Goal: Transaction & Acquisition: Purchase product/service

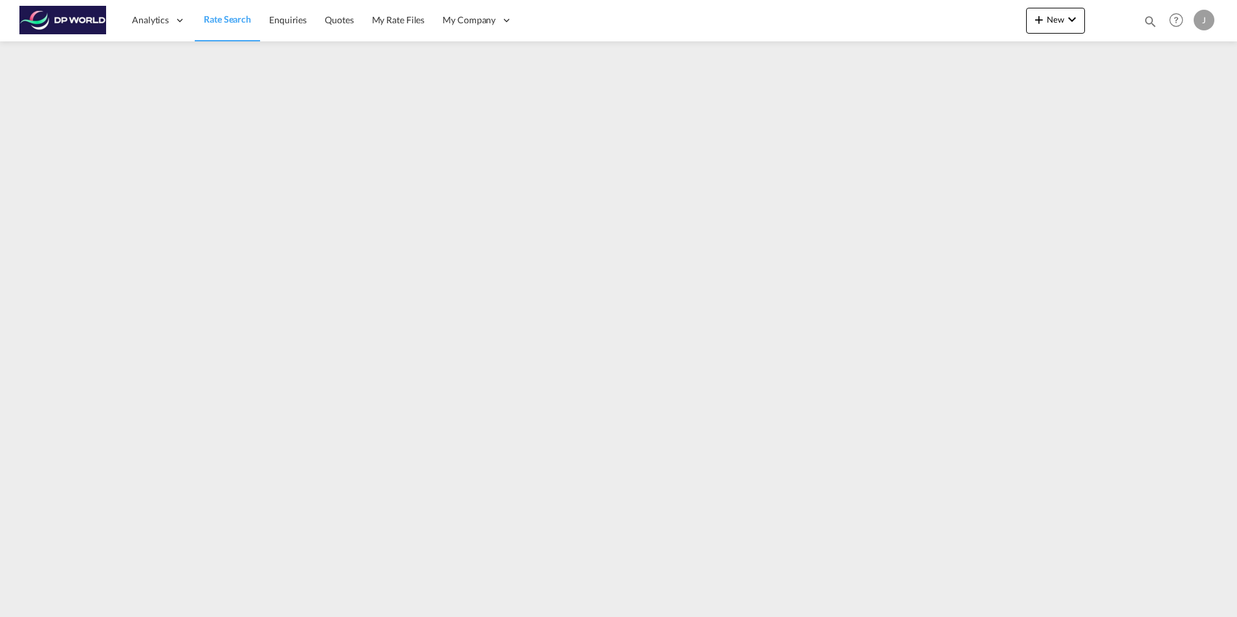
click at [226, 20] on span "Rate Search" at bounding box center [227, 19] width 47 height 11
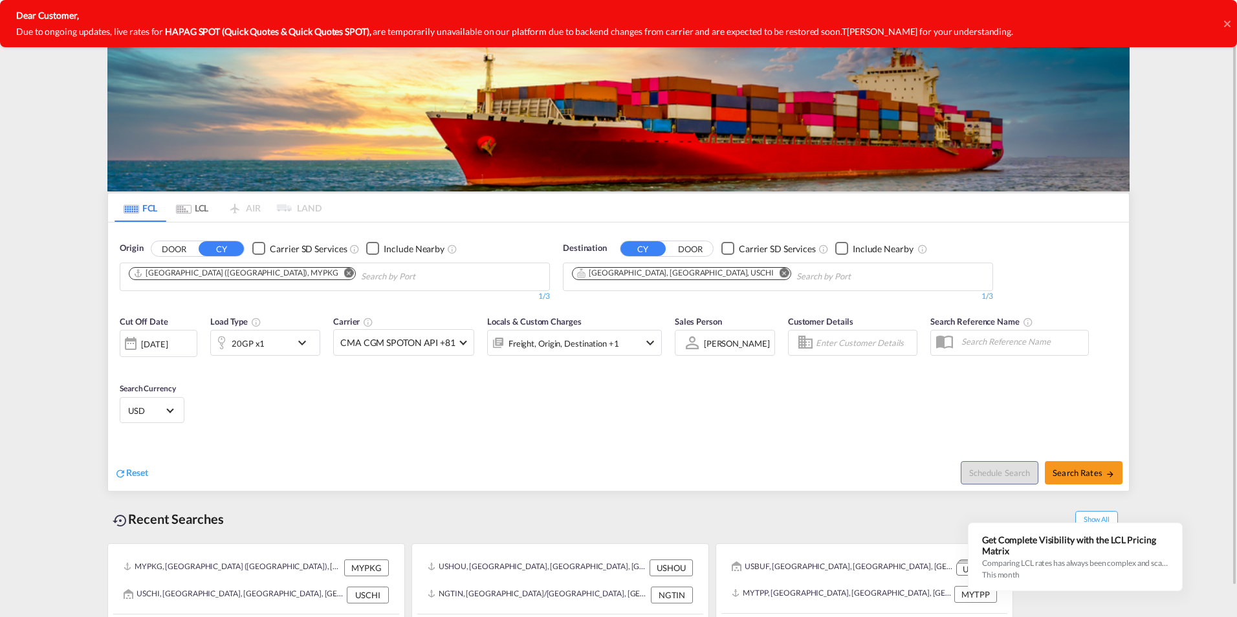
click at [344, 273] on md-icon "Remove" at bounding box center [349, 273] width 10 height 10
click at [780, 274] on md-icon "Remove" at bounding box center [785, 273] width 10 height 10
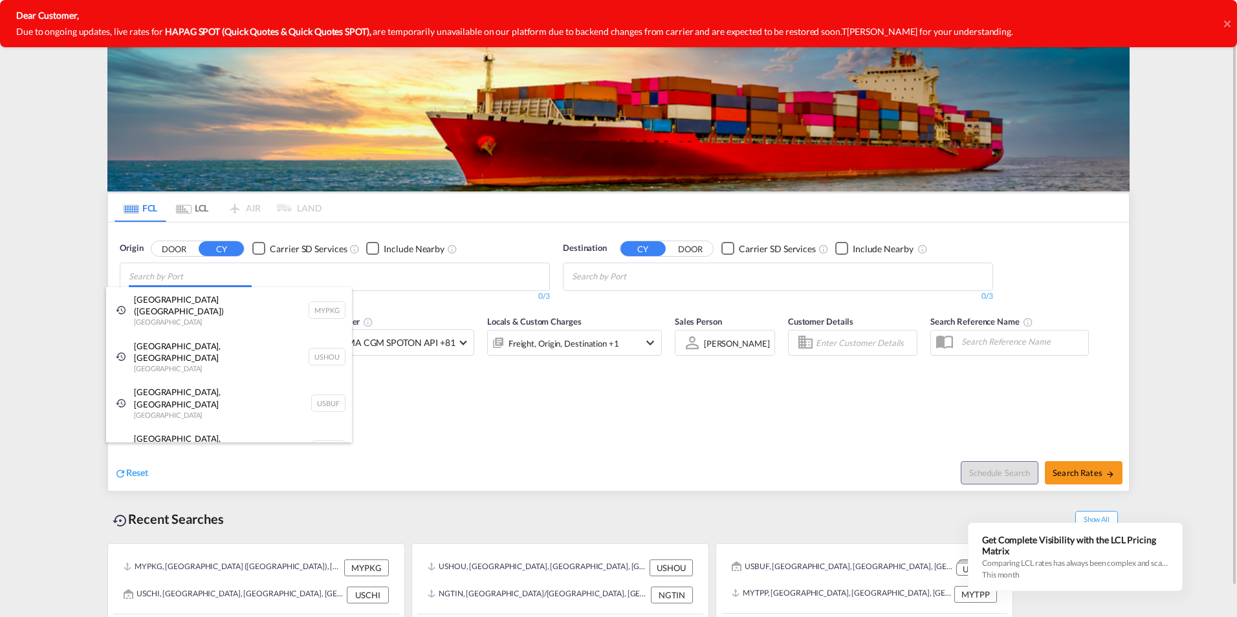
click at [165, 279] on body "Analytics Dashboard Rate Search Enquiries Quotes My Rate Files My Company" at bounding box center [618, 308] width 1237 height 617
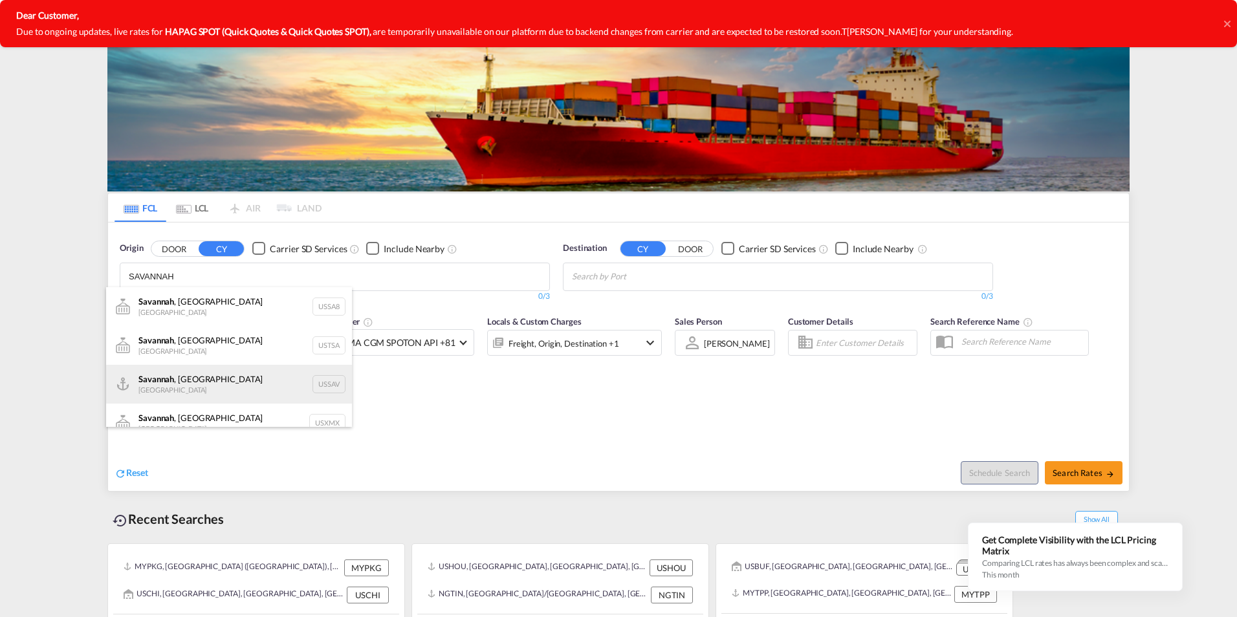
type input "SAVANNAH"
click at [173, 384] on div "[GEOGRAPHIC_DATA] , [GEOGRAPHIC_DATA] [GEOGRAPHIC_DATA] USSAV" at bounding box center [229, 384] width 246 height 39
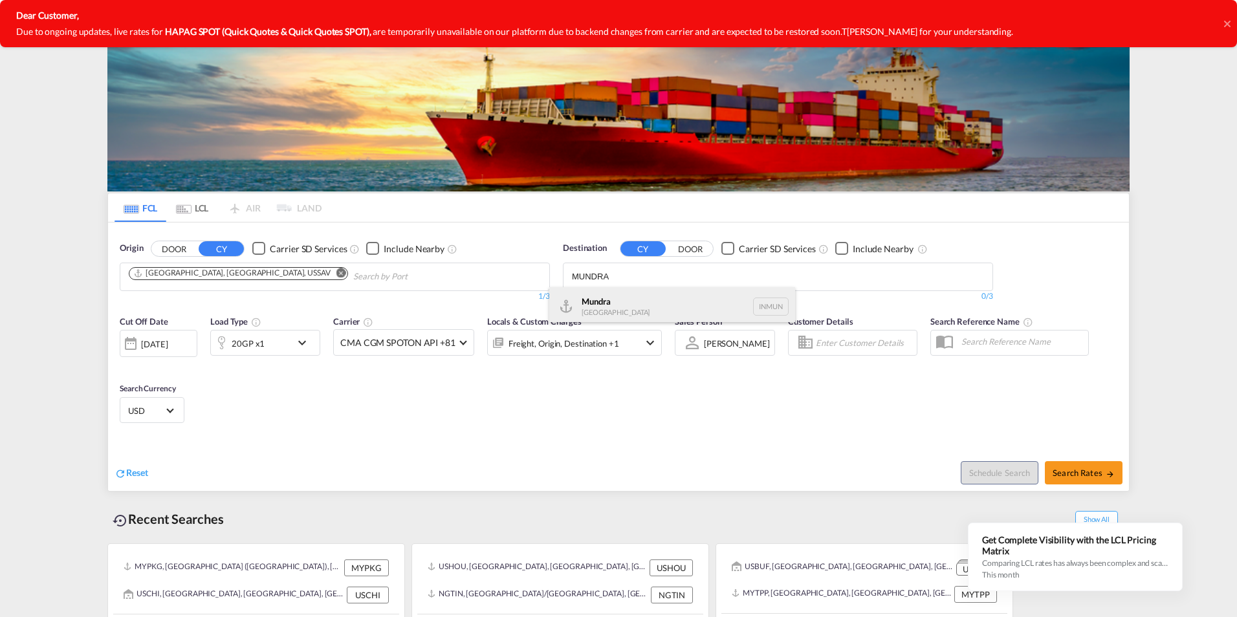
type input "MUNDRA"
click at [626, 294] on div "Mundra [GEOGRAPHIC_DATA] INMUN" at bounding box center [672, 306] width 246 height 39
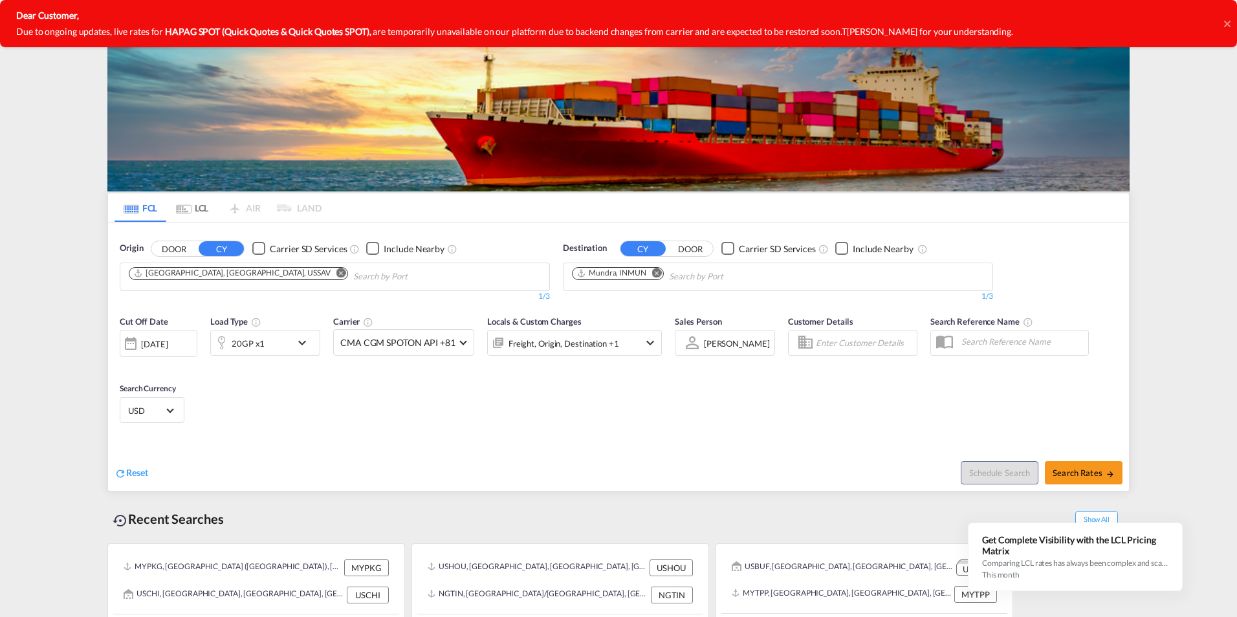
click at [301, 344] on md-icon "icon-chevron-down" at bounding box center [305, 343] width 22 height 16
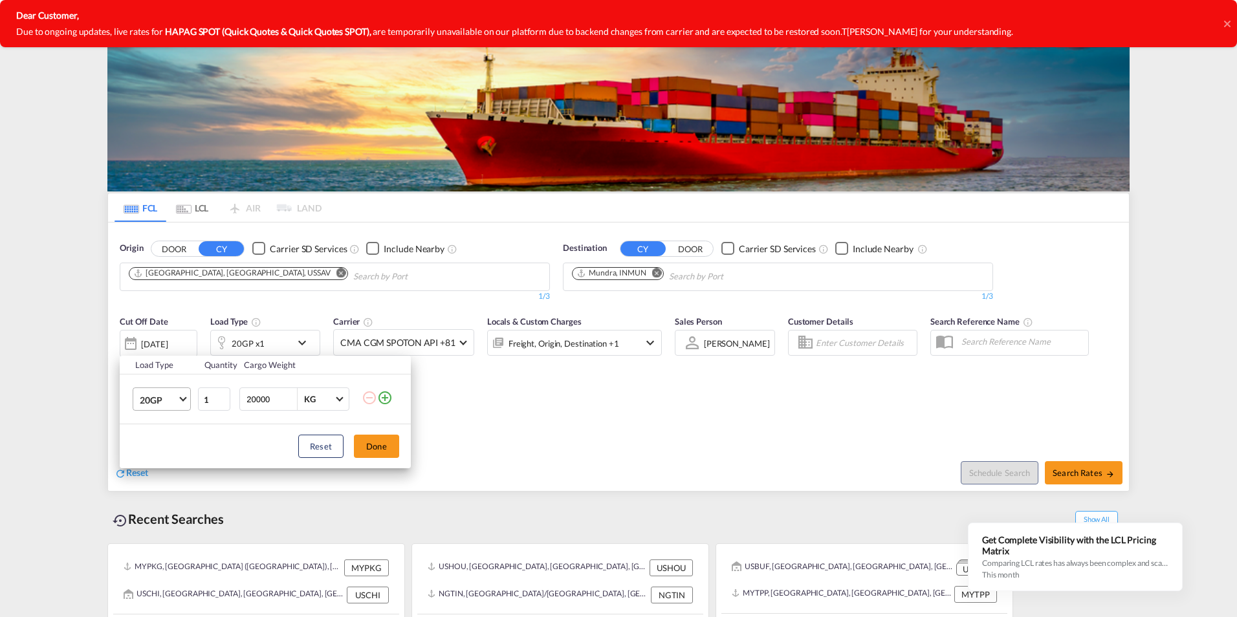
click at [184, 402] on md-select-value "20GP" at bounding box center [164, 399] width 52 height 22
click at [166, 464] on md-option "40HC" at bounding box center [173, 461] width 88 height 31
click at [385, 442] on button "Done" at bounding box center [376, 446] width 45 height 23
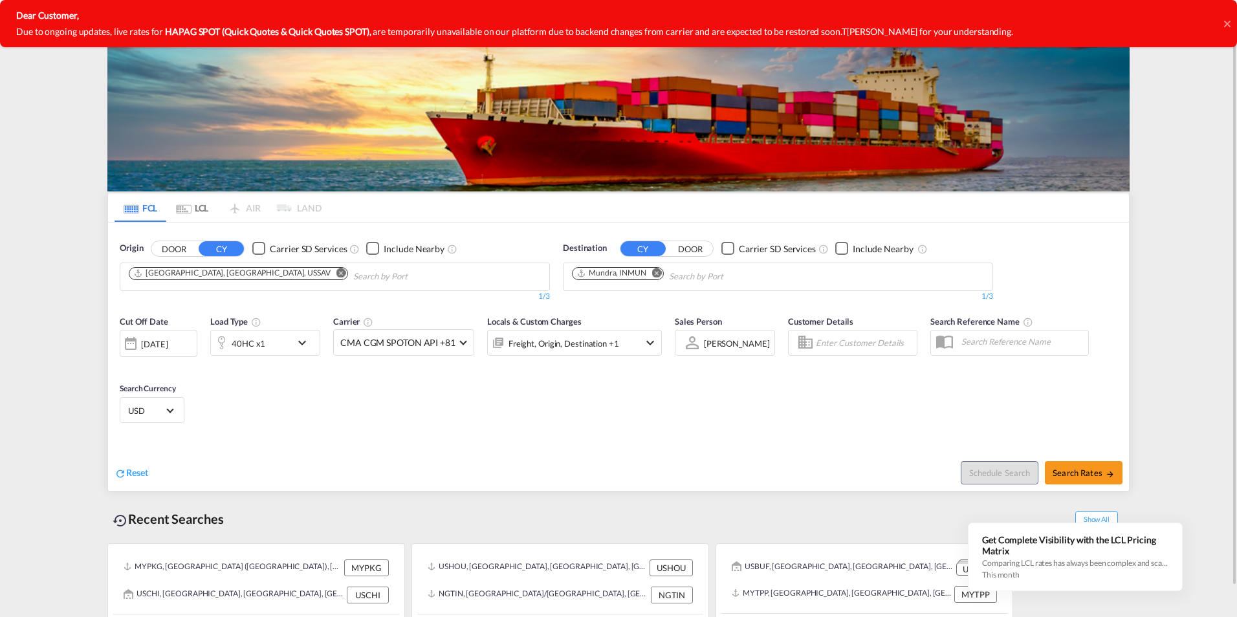
click at [418, 428] on div "Cut Off Date [DATE] [DATE] Load Type 40HC x1 Carrier CMA CGM SPOTON API +81 Onl…" at bounding box center [618, 372] width 1021 height 126
click at [1079, 472] on span "Search Rates" at bounding box center [1084, 473] width 62 height 10
type input "USSAV to INMUN / [DATE]"
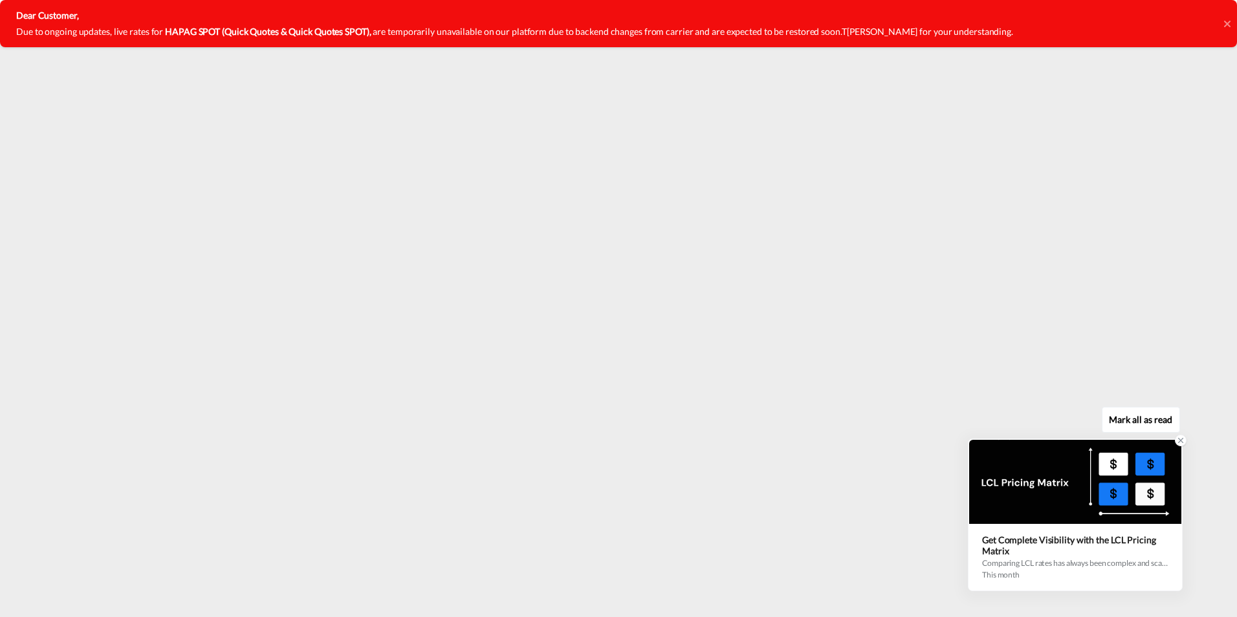
click at [1178, 442] on icon at bounding box center [1180, 440] width 9 height 9
